Goal: Find specific page/section: Find specific page/section

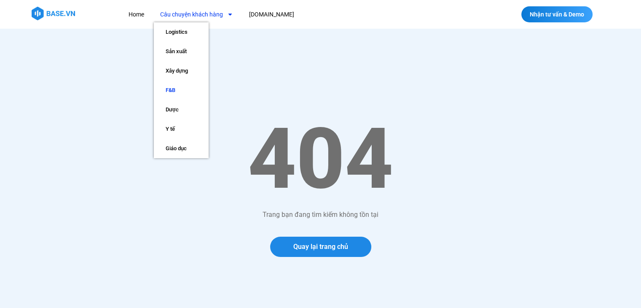
click at [172, 89] on link "F&B" at bounding box center [181, 89] width 55 height 19
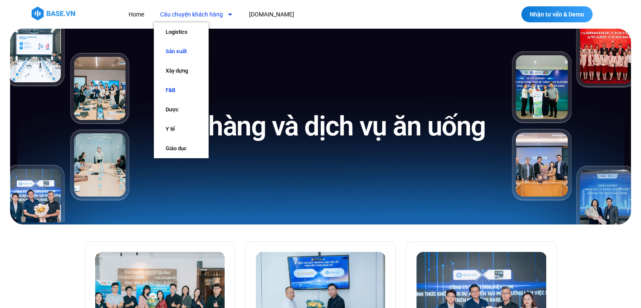
click at [182, 51] on link "Sản xuất" at bounding box center [181, 51] width 55 height 19
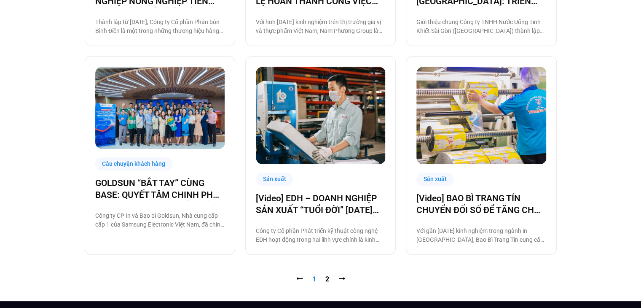
scroll to position [843, 0]
